Goal: Information Seeking & Learning: Learn about a topic

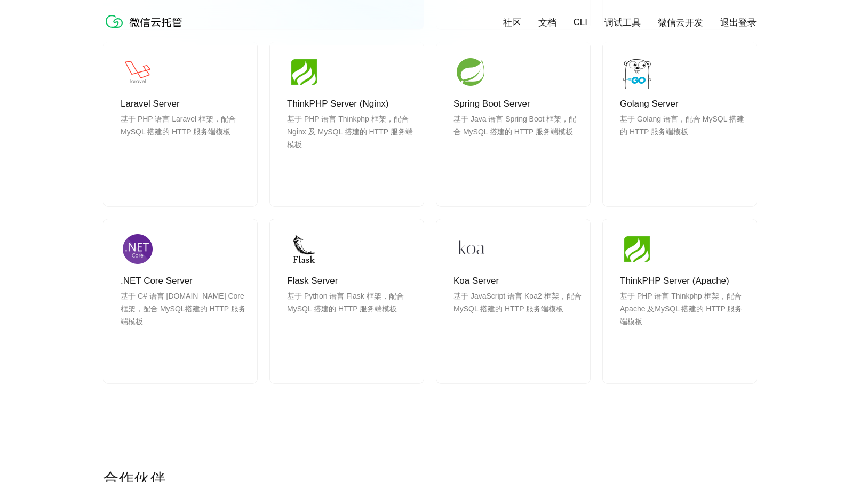
scroll to position [1150, 0]
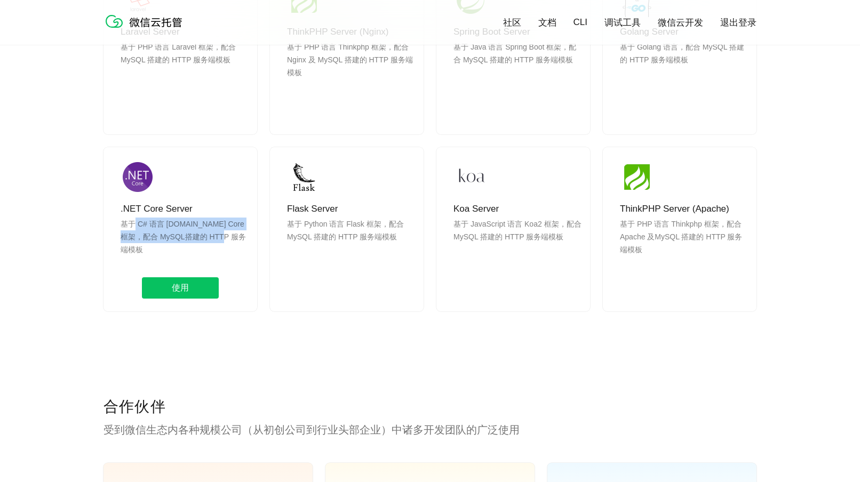
drag, startPoint x: 137, startPoint y: 226, endPoint x: 236, endPoint y: 240, distance: 100.2
click at [227, 240] on p "基于 C# 语言 [DOMAIN_NAME] Core 框架，配合 MySQL搭建的 HTTP 服务端模板" at bounding box center [185, 243] width 128 height 51
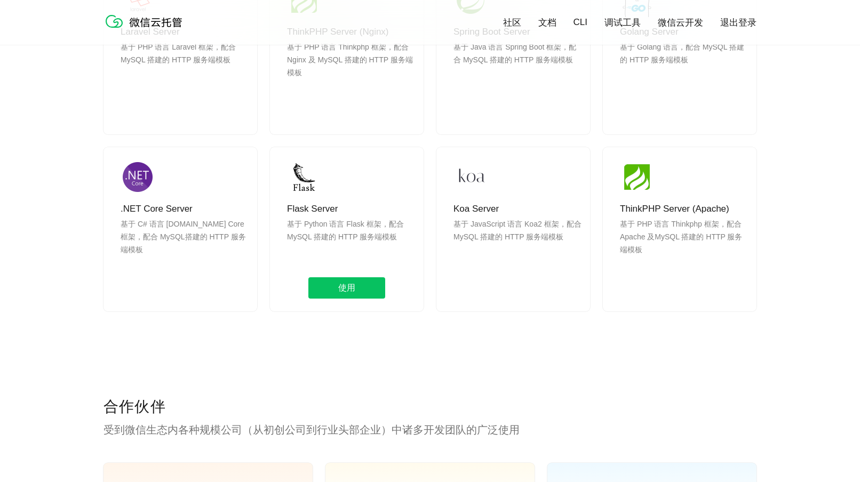
click at [325, 241] on p "基于 Python 语言 Flask 框架，配合 MySQL 搭建的 HTTP 服务端模板" at bounding box center [351, 243] width 128 height 51
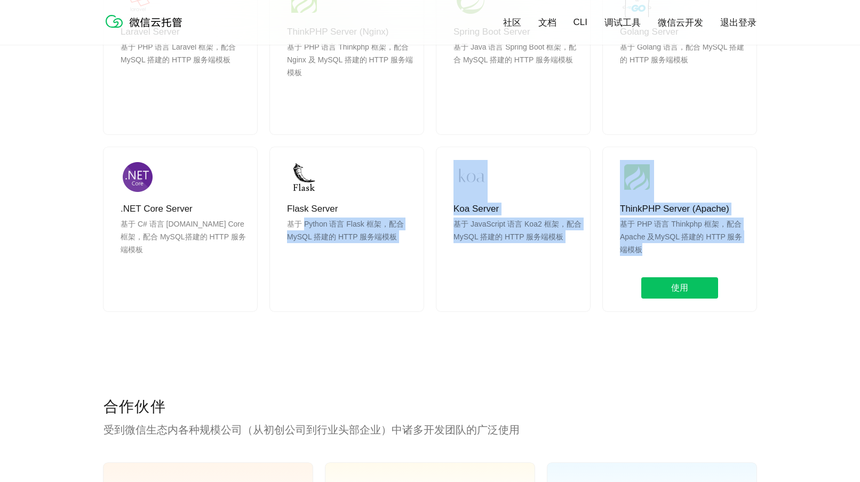
drag, startPoint x: 318, startPoint y: 223, endPoint x: 706, endPoint y: 254, distance: 389.1
click at [706, 254] on div "无需额外配置 我们支持你喜欢的所有框架模板 选择更多模板 Express Server 基于 Node.js 语言 Express 框架，配合 MySQL 搭…" at bounding box center [429, 28] width 653 height 567
click at [706, 254] on p "基于 PHP 语言 Thinkphp 框架，配合 Apache 及MySQL 搭建的 HTTP 服务端模板" at bounding box center [684, 243] width 128 height 51
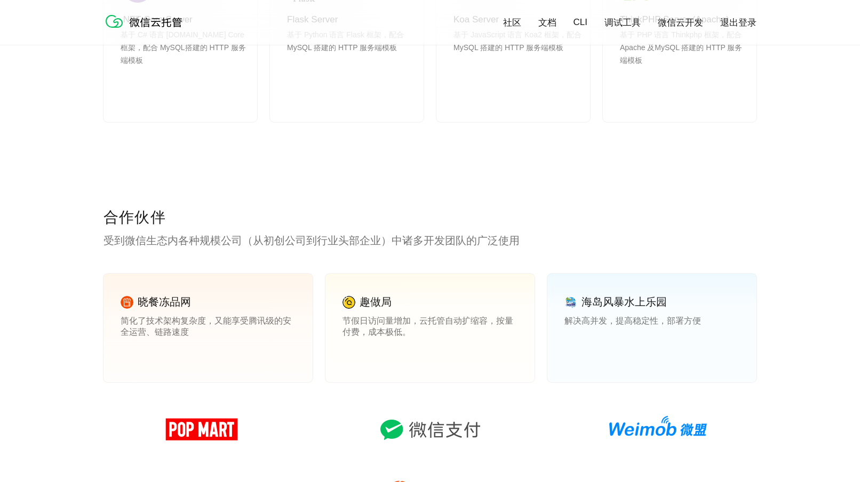
scroll to position [1466, 0]
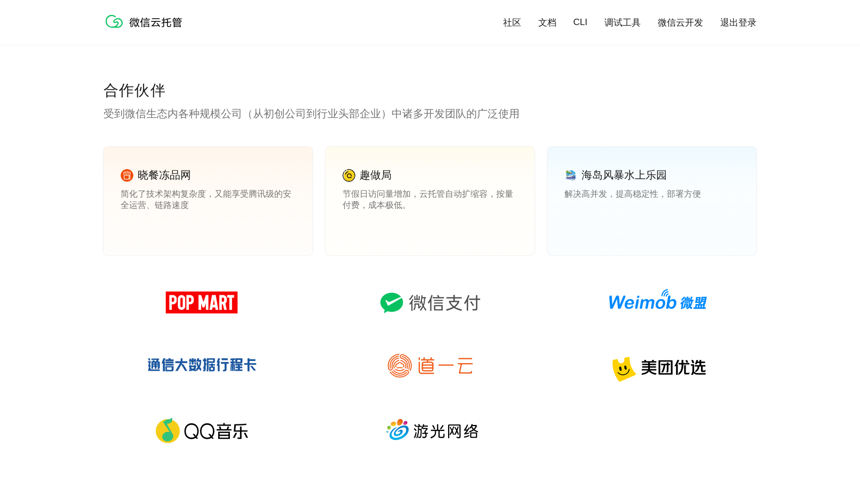
click at [757, 288] on div "合作伙伴 受到微信生态内各种规模公司（从初创公司到行业头部企业）中诸多开发团队的广泛使用 晓餐冻品网 简化了技术架构复杂度，又能享受腾讯级的安全运营、链路速度…" at bounding box center [430, 294] width 860 height 427
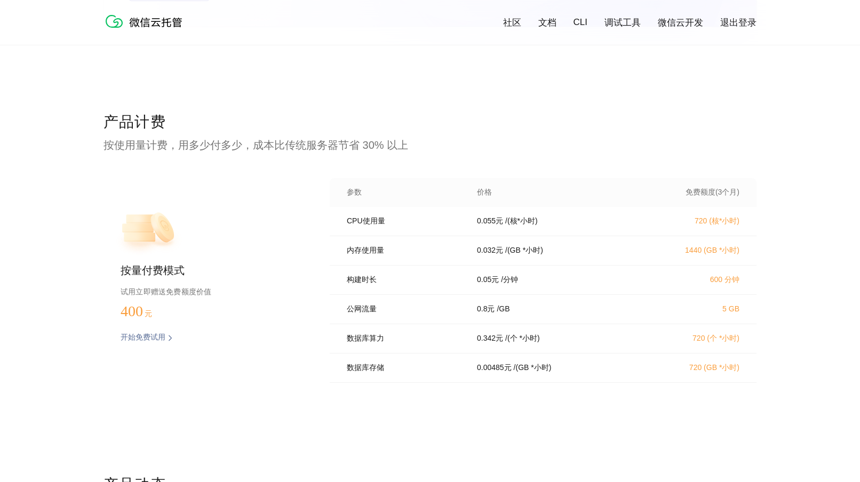
scroll to position [2080, 0]
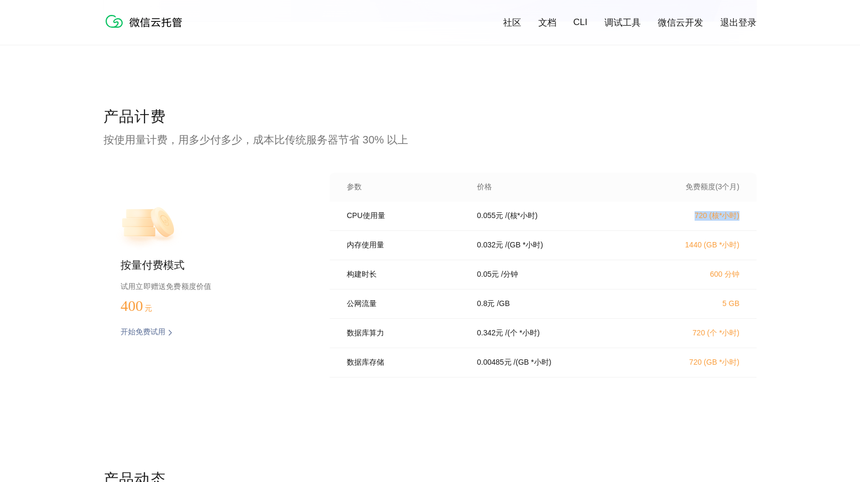
drag, startPoint x: 693, startPoint y: 218, endPoint x: 764, endPoint y: 219, distance: 71.0
click at [764, 219] on div "产品计费 按使用量计费，用多少付多少，成本比传统服务器节省 30% 以上 按量付费模式 试用立即赠送免费额度价值 400 元 开始免费试用 预估费用 参数 价…" at bounding box center [430, 288] width 860 height 363
click at [675, 250] on p "1440 ([GEOGRAPHIC_DATA] *小时)" at bounding box center [692, 246] width 94 height 10
drag, startPoint x: 678, startPoint y: 250, endPoint x: 752, endPoint y: 246, distance: 73.7
click at [752, 246] on div "内存使用量 0.032 元 / (GB *小时) 1440 (GB *小时)" at bounding box center [543, 245] width 427 height 29
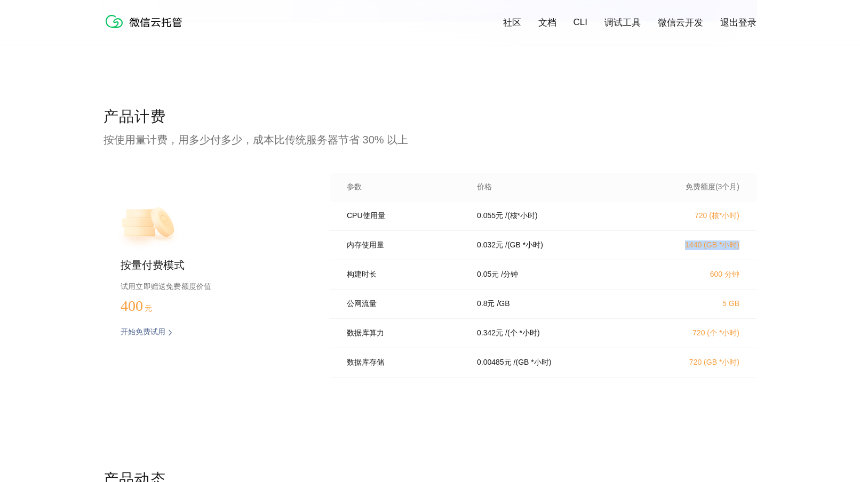
click at [752, 246] on div "内存使用量 0.032 元 / (GB *小时) 1440 (GB *小时)" at bounding box center [543, 245] width 427 height 29
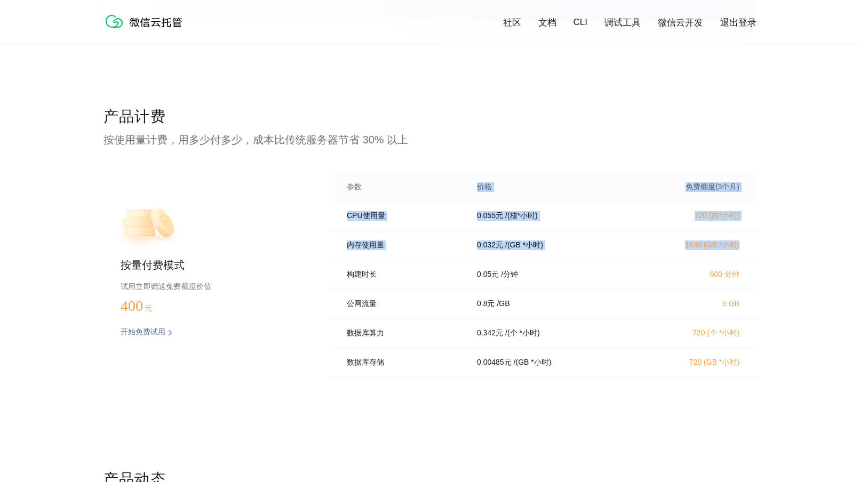
drag, startPoint x: 750, startPoint y: 248, endPoint x: 328, endPoint y: 196, distance: 425.2
click at [328, 196] on div "产品计费 按使用量计费，用多少付多少，成本比传统服务器节省 30% 以上 按量付费模式 试用立即赠送免费额度价值 400 元 开始免费试用 预估费用 参数 价…" at bounding box center [430, 288] width 860 height 363
click at [328, 196] on div "按量付费模式 试用立即赠送免费额度价值 400 元 开始免费试用 预估费用 参数 价格 免费额度(3个月) CPU使用量 0.055 元 / (核*小时) 7…" at bounding box center [429, 278] width 653 height 211
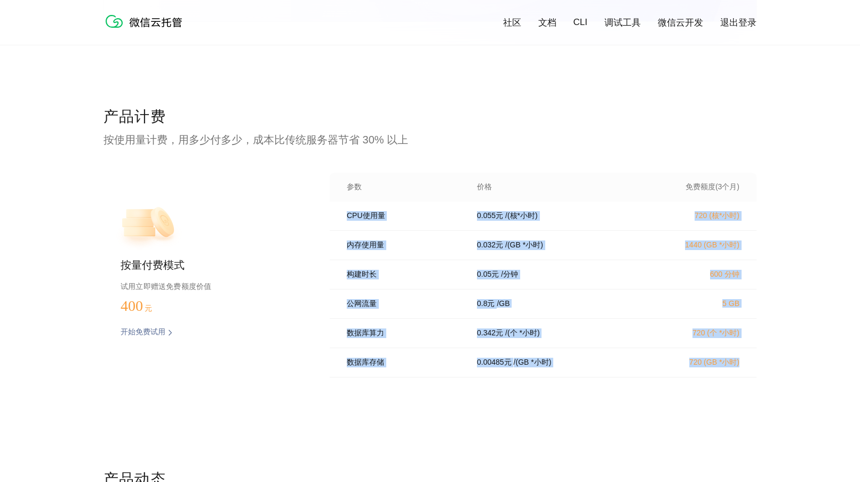
drag, startPoint x: 749, startPoint y: 375, endPoint x: 332, endPoint y: 210, distance: 448.7
click at [332, 210] on div "CPU使用量 0.055 元 / (核*小时) 720 (核*小时) 内存使用量 0.032 元 / (GB *小时) 1440 (GB *小时) 构建时长 …" at bounding box center [543, 293] width 427 height 182
click at [332, 210] on div "CPU使用量 0.055 元 / (核*小时) 720 (核*小时)" at bounding box center [543, 216] width 427 height 29
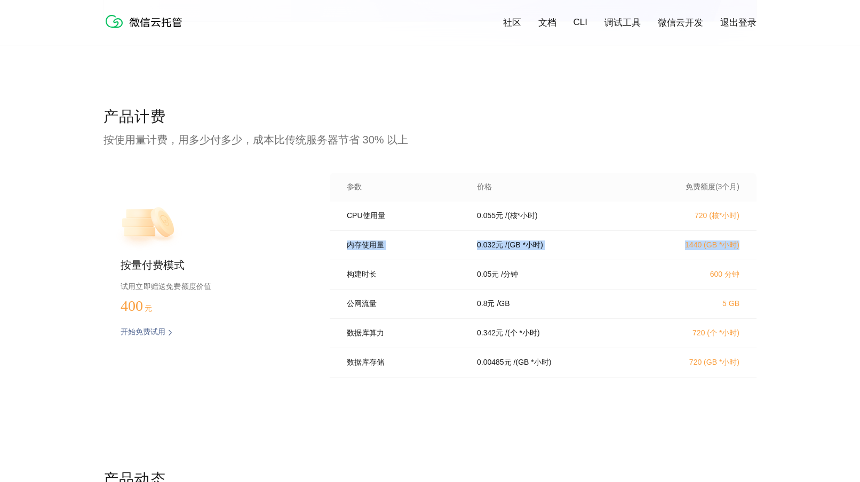
drag, startPoint x: 340, startPoint y: 249, endPoint x: 761, endPoint y: 252, distance: 421.4
click at [761, 252] on div "产品计费 按使用量计费，用多少付多少，成本比传统服务器节省 30% 以上 按量付费模式 试用立即赠送免费额度价值 400 元 开始免费试用 预估费用 参数 价…" at bounding box center [430, 288] width 860 height 363
drag, startPoint x: 760, startPoint y: 252, endPoint x: 346, endPoint y: 244, distance: 414.0
click at [346, 244] on div "产品计费 按使用量计费，用多少付多少，成本比传统服务器节省 30% 以上 按量付费模式 试用立即赠送免费额度价值 400 元 开始免费试用 预估费用 参数 价…" at bounding box center [430, 288] width 860 height 363
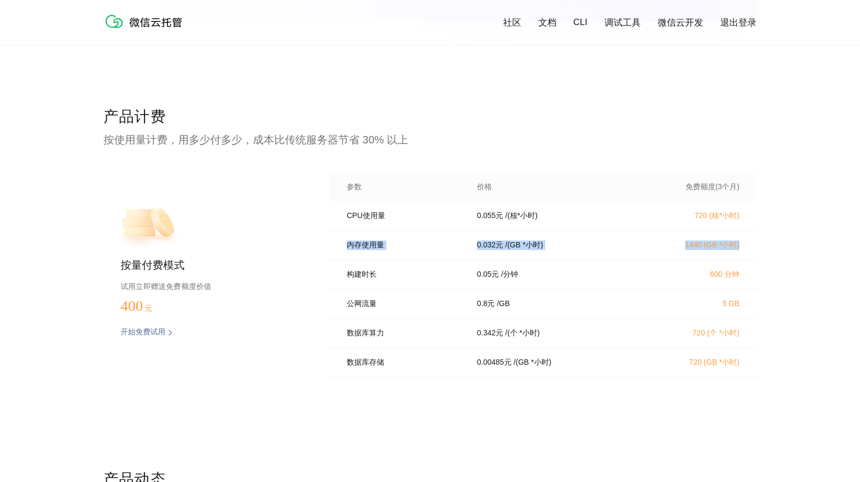
click at [347, 244] on p "内存使用量" at bounding box center [404, 246] width 115 height 10
drag, startPoint x: 314, startPoint y: 251, endPoint x: 772, endPoint y: 273, distance: 458.7
click at [772, 273] on div "产品计费 按使用量计费，用多少付多少，成本比传统服务器节省 30% 以上 按量付费模式 试用立即赠送免费额度价值 400 元 开始免费试用 预估费用 参数 价…" at bounding box center [430, 288] width 860 height 363
click at [750, 264] on div "构建时长 0.05 元 / 分钟 600 分钟" at bounding box center [543, 274] width 427 height 29
drag, startPoint x: 742, startPoint y: 247, endPoint x: 332, endPoint y: 238, distance: 409.8
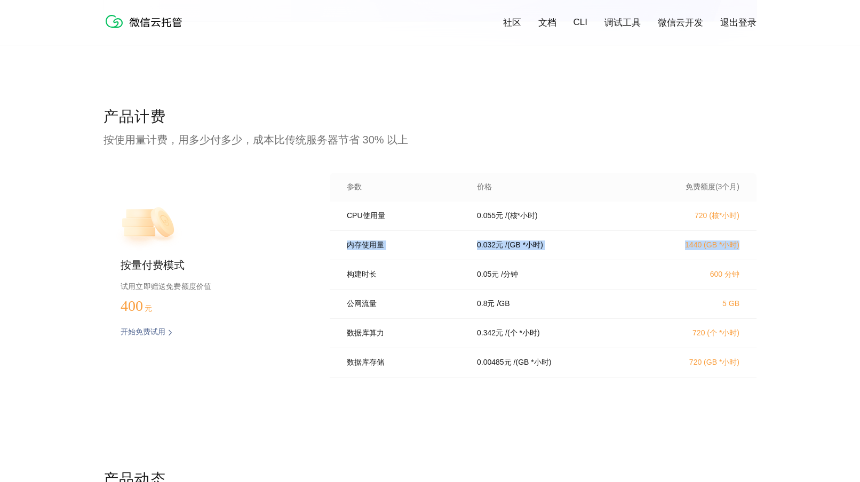
click at [332, 238] on div "内存使用量 0.032 元 / (GB *小时) 1440 (GB *小时)" at bounding box center [543, 245] width 427 height 29
drag, startPoint x: 337, startPoint y: 242, endPoint x: 723, endPoint y: 264, distance: 386.9
click at [723, 264] on div "CPU使用量 0.055 元 / (核*小时) 720 (核*小时) 内存使用量 0.032 元 / (GB *小时) 1440 (GB *小时) 构建时长 …" at bounding box center [543, 293] width 427 height 182
click at [723, 264] on div "构建时长 0.05 元 / 分钟 600 分钟" at bounding box center [543, 274] width 427 height 29
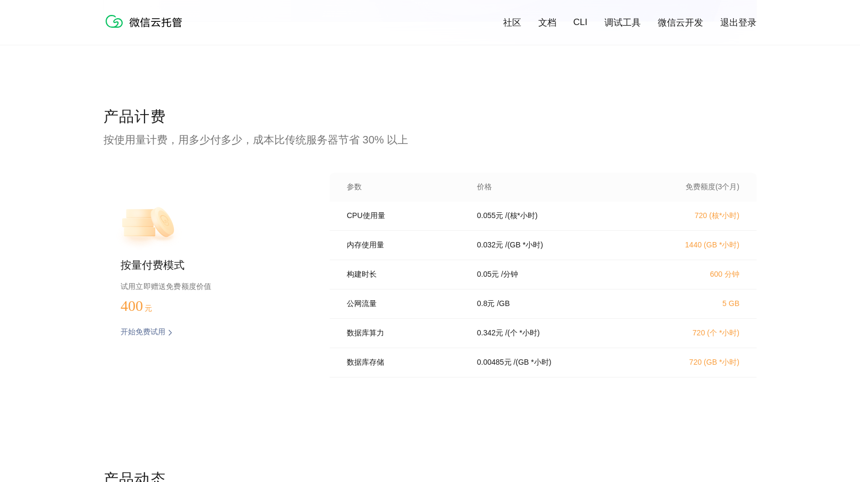
click at [687, 248] on p "1440 ([GEOGRAPHIC_DATA] *小时)" at bounding box center [692, 246] width 94 height 10
click at [736, 249] on p "1440 ([GEOGRAPHIC_DATA] *小时)" at bounding box center [692, 246] width 94 height 10
drag, startPoint x: 743, startPoint y: 249, endPoint x: 376, endPoint y: 241, distance: 367.1
click at [376, 241] on div "内存使用量 0.032 元 / (GB *小时) 1440 (GB *小时)" at bounding box center [543, 245] width 427 height 29
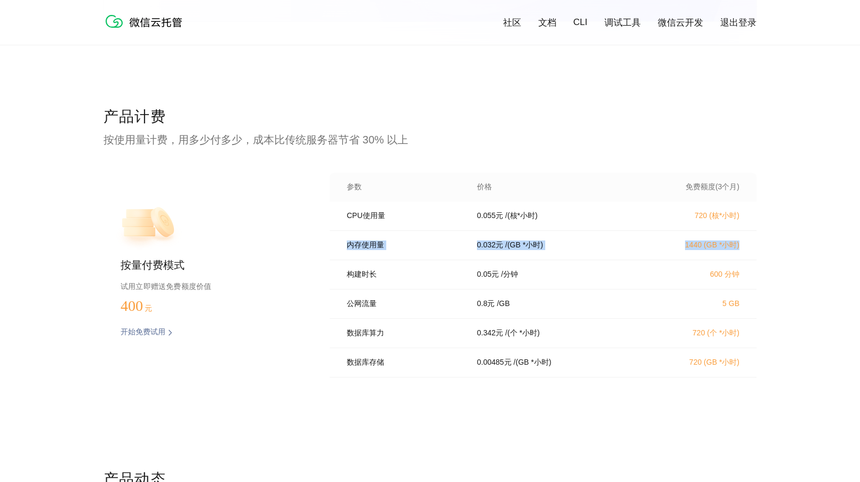
click at [497, 272] on div "构建时长 0.05 元 / 分钟 600 分钟" at bounding box center [543, 274] width 427 height 29
drag, startPoint x: 432, startPoint y: 272, endPoint x: 822, endPoint y: 285, distance: 389.6
click at [822, 285] on div "产品计费 按使用量计费，用多少付多少，成本比传统服务器节省 30% 以上 按量付费模式 试用立即赠送免费额度价值 400 元 开始免费试用 预估费用 参数 价…" at bounding box center [430, 288] width 860 height 363
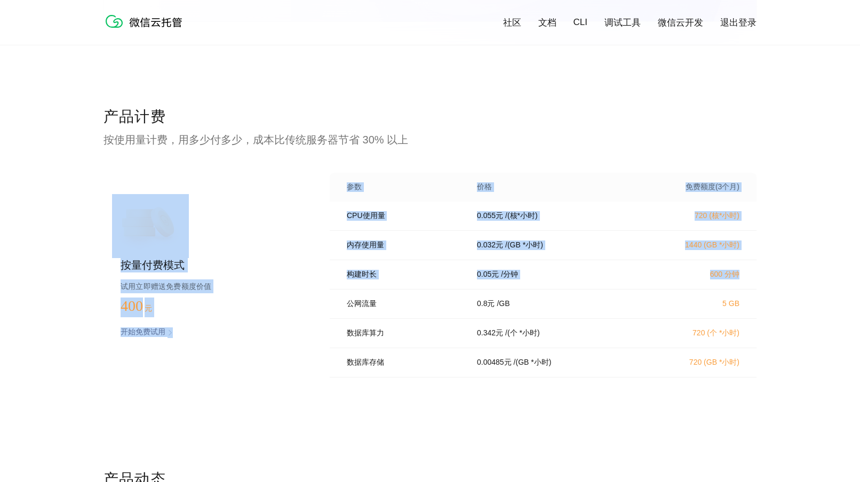
drag, startPoint x: 768, startPoint y: 282, endPoint x: 304, endPoint y: 249, distance: 465.8
click at [303, 249] on div "产品计费 按使用量计费，用多少付多少，成本比传统服务器节省 30% 以上 按量付费模式 试用立即赠送免费额度价值 400 元 开始免费试用 预估费用 参数 价…" at bounding box center [430, 288] width 860 height 363
click at [306, 249] on div "按量付费模式 试用立即赠送免费额度价值 400 元 开始免费试用 预估费用 参数 价格 免费额度(3个月) CPU使用量 0.055 元 / (核*小时) 7…" at bounding box center [429, 278] width 653 height 211
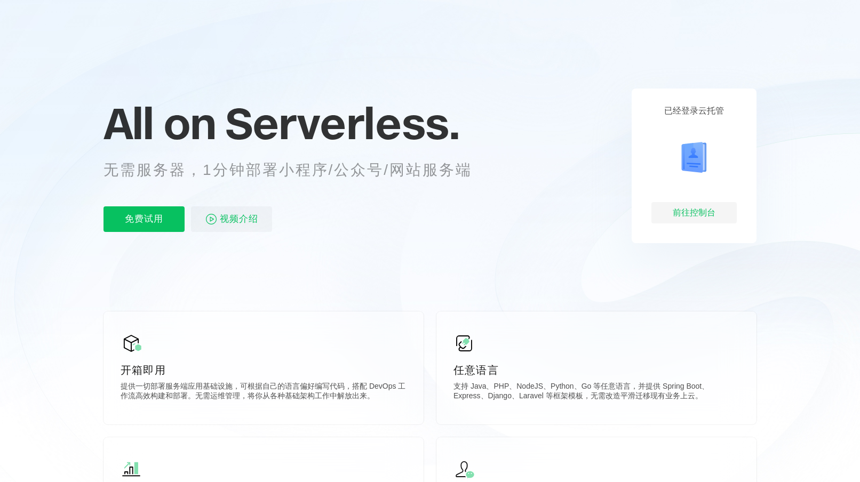
scroll to position [0, 0]
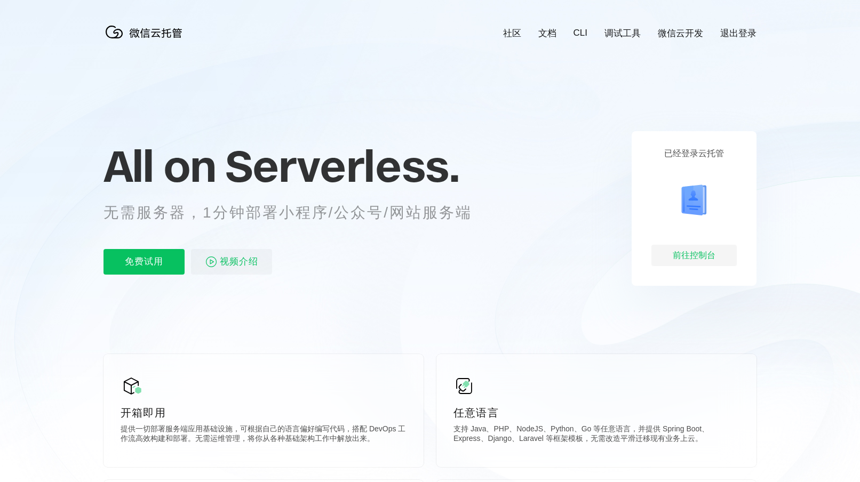
click at [539, 31] on link "文档" at bounding box center [547, 33] width 18 height 12
